Goal: Task Accomplishment & Management: Use online tool/utility

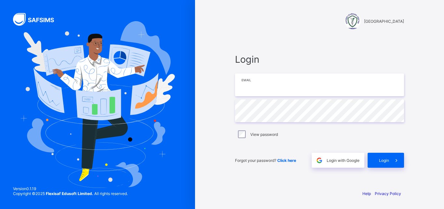
click at [274, 87] on input "email" at bounding box center [319, 84] width 169 height 23
type input "**********"
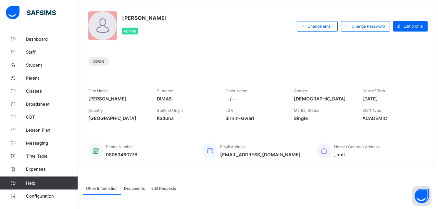
scroll to position [66, 0]
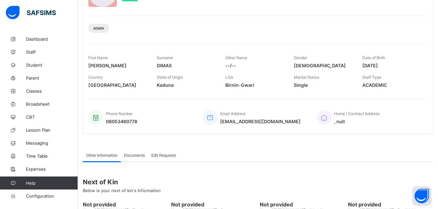
drag, startPoint x: 171, startPoint y: 22, endPoint x: 115, endPoint y: 54, distance: 63.6
click at [171, 22] on div "Admin" at bounding box center [258, 26] width 340 height 20
click at [36, 91] on span "Classes" at bounding box center [52, 90] width 52 height 5
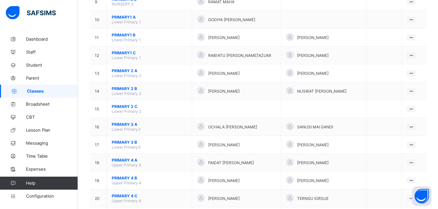
scroll to position [232, 0]
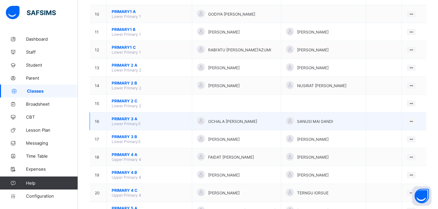
click at [119, 121] on span "PRIMARY 3 A" at bounding box center [149, 118] width 75 height 5
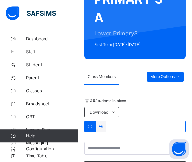
scroll to position [66, 0]
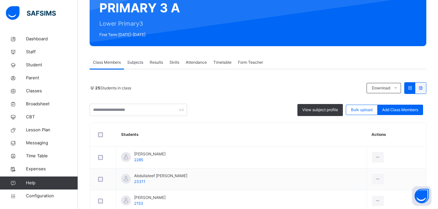
click at [194, 61] on span "Attendance" at bounding box center [196, 62] width 21 height 6
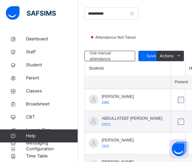
scroll to position [199, 0]
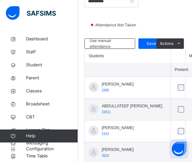
click at [125, 49] on th "Students" at bounding box center [128, 56] width 86 height 14
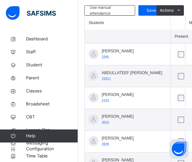
scroll to position [265, 0]
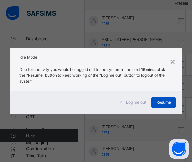
click at [159, 101] on span "Resume" at bounding box center [163, 102] width 15 height 6
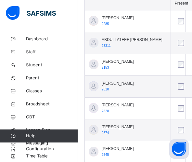
click at [119, 70] on div "[PERSON_NAME] 2153" at bounding box center [118, 64] width 32 height 12
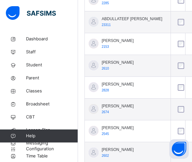
scroll to position [298, 0]
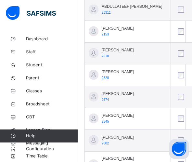
click at [112, 7] on span "ABDULLATEEF [PERSON_NAME]" at bounding box center [132, 7] width 61 height 6
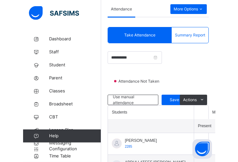
scroll to position [199, 0]
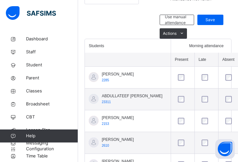
click at [133, 19] on div at bounding box center [120, 27] width 72 height 24
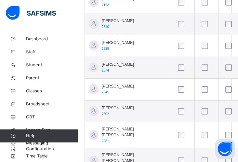
scroll to position [331, 0]
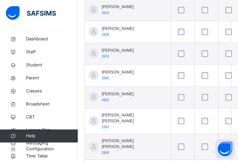
click at [116, 32] on span "[PERSON_NAME]" at bounding box center [118, 29] width 32 height 6
click at [114, 37] on div "[PERSON_NAME] 2828" at bounding box center [118, 32] width 32 height 12
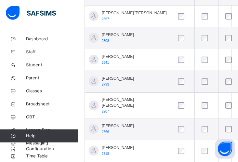
scroll to position [497, 0]
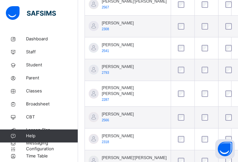
click at [118, 26] on span "[PERSON_NAME]" at bounding box center [118, 23] width 32 height 6
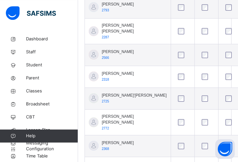
scroll to position [564, 0]
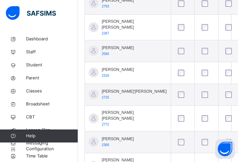
click at [117, 51] on span "[PERSON_NAME]" at bounding box center [118, 48] width 32 height 6
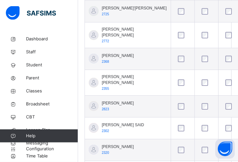
scroll to position [663, 0]
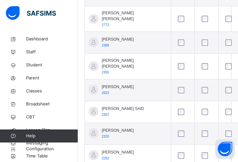
click at [117, 22] on span "[PERSON_NAME] [PERSON_NAME]" at bounding box center [134, 16] width 65 height 12
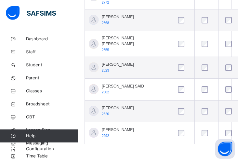
scroll to position [729, 0]
click at [111, 67] on span "[PERSON_NAME]" at bounding box center [118, 64] width 32 height 6
